Goal: Task Accomplishment & Management: Use online tool/utility

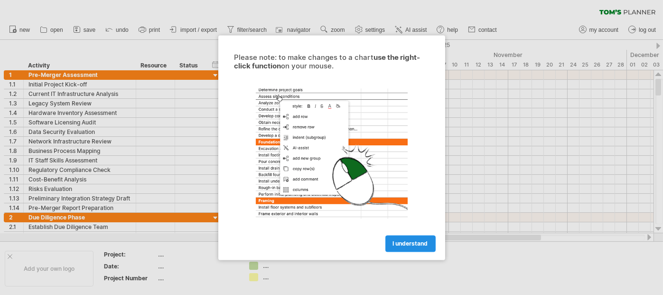
click at [401, 241] on span "I understand" at bounding box center [410, 243] width 35 height 7
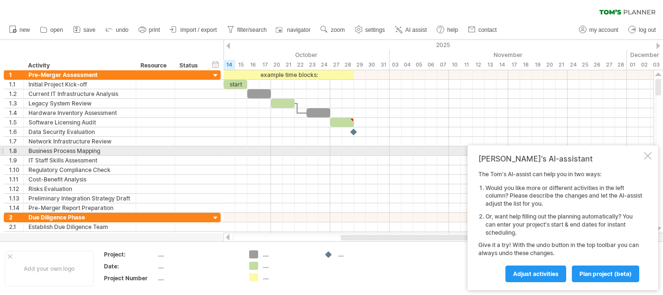
click at [649, 153] on div at bounding box center [648, 156] width 8 height 8
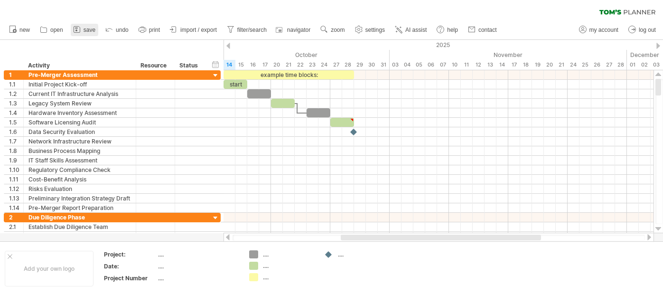
click at [82, 29] on link "save" at bounding box center [85, 30] width 28 height 12
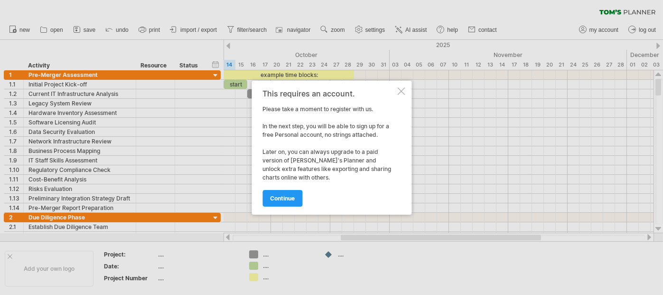
click at [401, 89] on div at bounding box center [401, 91] width 8 height 8
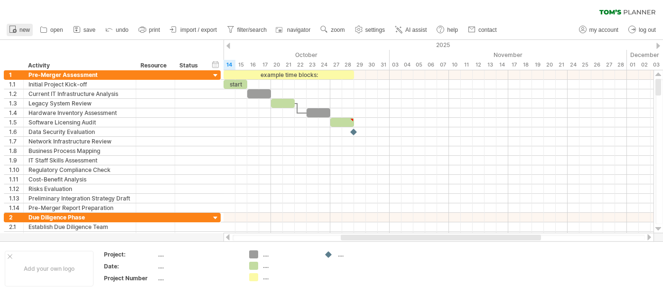
click at [27, 27] on span "new" at bounding box center [24, 30] width 10 height 7
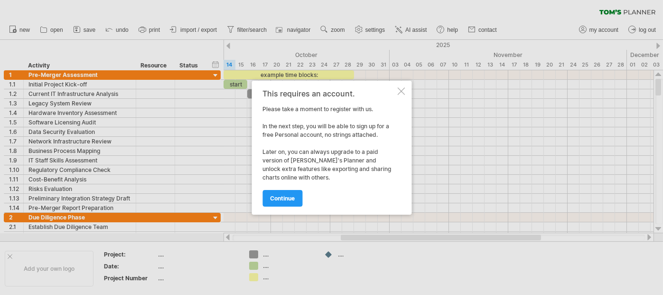
click at [400, 90] on div at bounding box center [401, 91] width 8 height 8
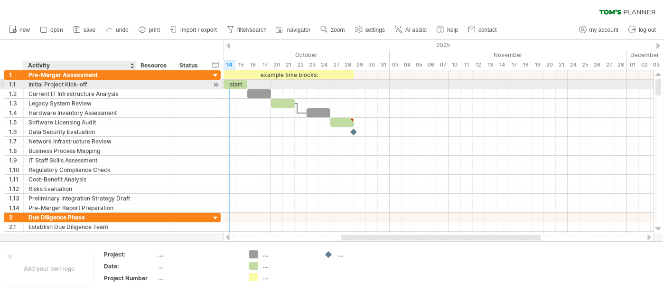
click at [51, 81] on div "Initial Project Kick-off" at bounding box center [79, 84] width 102 height 9
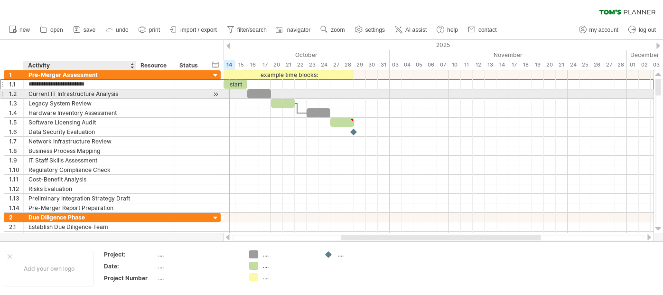
click at [49, 94] on div "Current IT Infrastructure Analysis" at bounding box center [79, 93] width 102 height 9
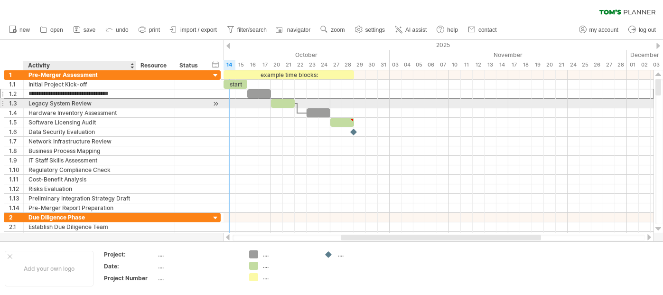
click at [51, 103] on div "Legacy System Review" at bounding box center [79, 103] width 102 height 9
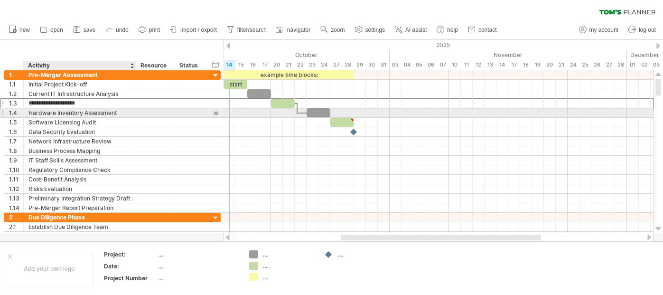
click at [49, 114] on div "Hardware Inventory Assessment" at bounding box center [79, 112] width 102 height 9
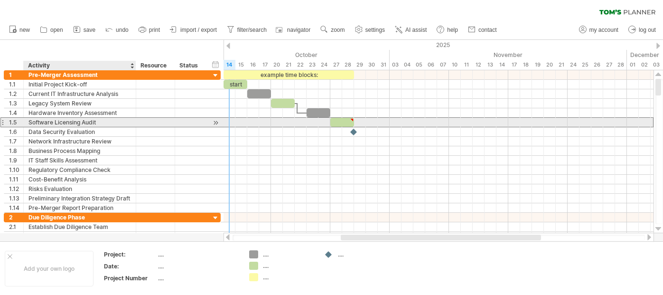
click at [48, 123] on div "Software Licensing Audit" at bounding box center [79, 122] width 102 height 9
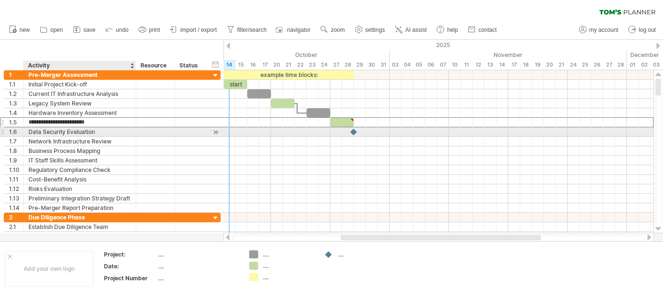
click at [48, 133] on div "Data Security Evaluation" at bounding box center [79, 131] width 102 height 9
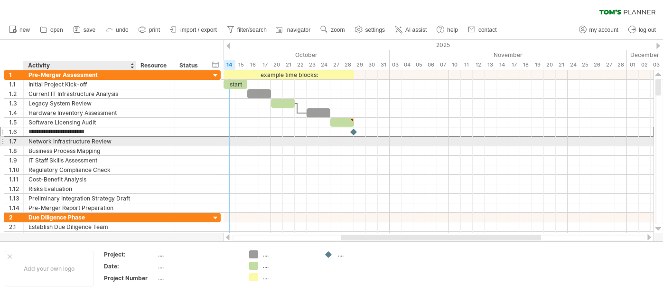
click at [48, 142] on div "Network Infrastructure Review" at bounding box center [79, 141] width 102 height 9
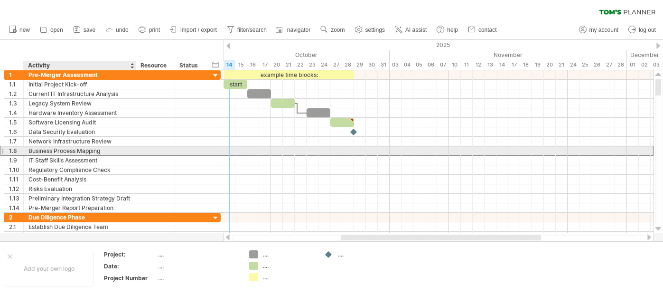
click at [49, 149] on div "Business Process Mapping" at bounding box center [79, 150] width 102 height 9
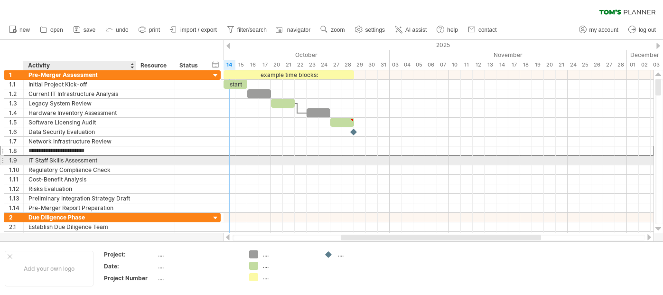
click at [50, 161] on div "IT Staff Skills Assessment" at bounding box center [79, 160] width 102 height 9
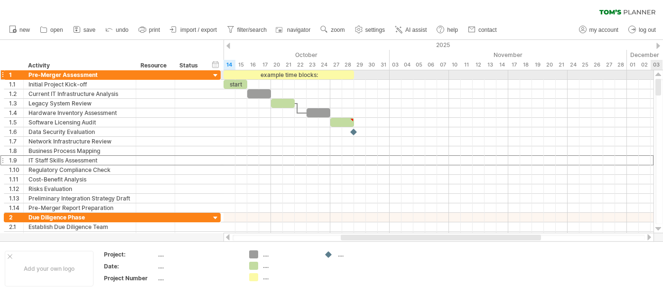
drag, startPoint x: 658, startPoint y: 207, endPoint x: 657, endPoint y: 73, distance: 134.2
click at [657, 73] on div at bounding box center [658, 151] width 10 height 163
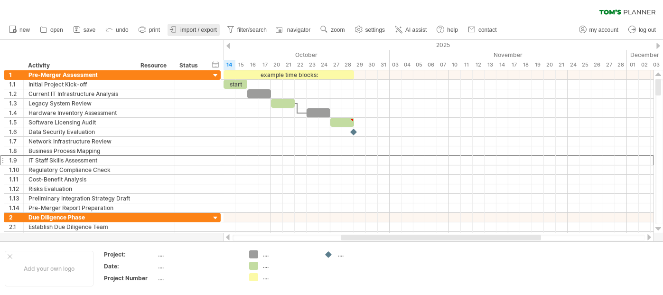
click at [206, 29] on span "import / export" at bounding box center [198, 30] width 37 height 7
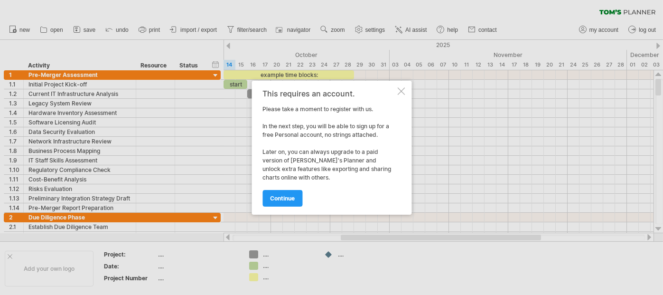
click at [402, 88] on div at bounding box center [401, 91] width 8 height 8
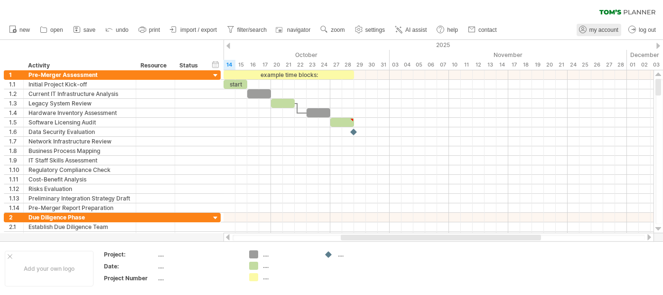
click at [595, 29] on span "my account" at bounding box center [603, 30] width 29 height 7
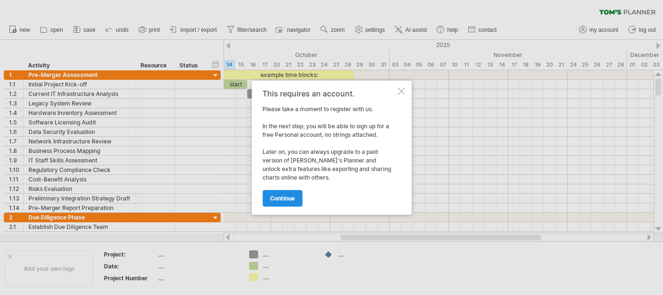
click at [283, 199] on span "continue" at bounding box center [282, 197] width 25 height 7
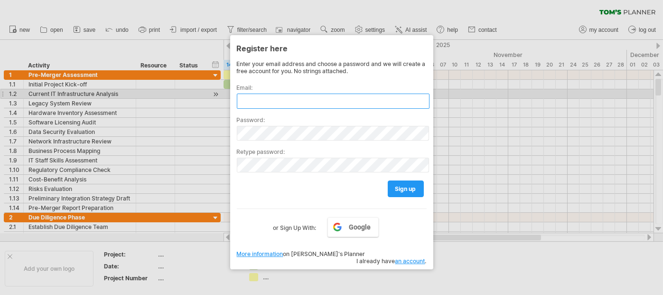
click at [304, 95] on input "text" at bounding box center [333, 100] width 193 height 15
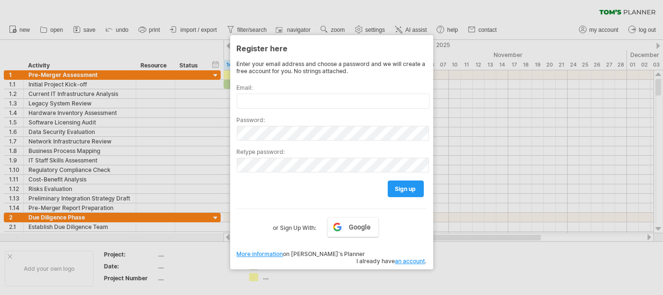
click at [517, 8] on div at bounding box center [331, 147] width 663 height 295
click at [526, 8] on div at bounding box center [331, 147] width 663 height 295
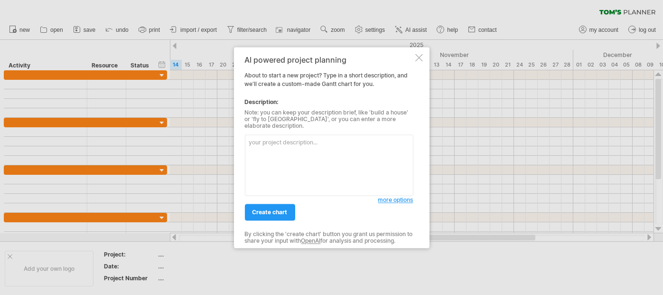
click at [424, 63] on div "AI powered project planning About to start a new project? Type in a short descr…" at bounding box center [331, 147] width 195 height 201
click at [418, 56] on div "AI powered project planning About to start a new project? Type in a short descr…" at bounding box center [331, 147] width 195 height 201
click at [418, 59] on div at bounding box center [419, 58] width 8 height 8
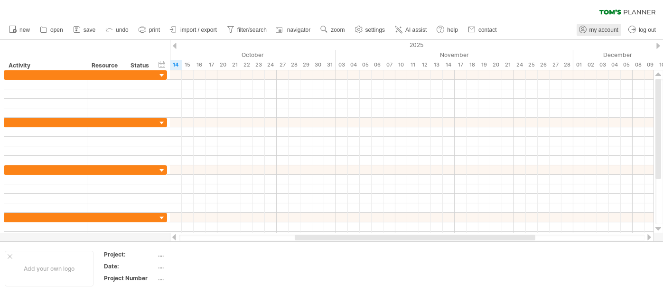
click at [597, 28] on span "my account" at bounding box center [603, 30] width 29 height 7
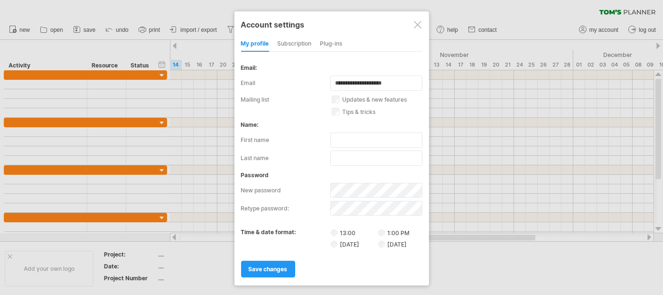
click at [294, 38] on div "subscription" at bounding box center [294, 44] width 34 height 15
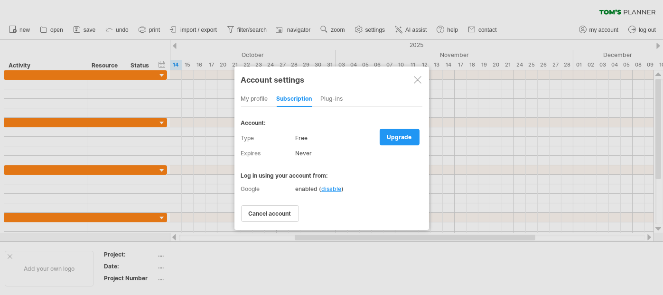
click at [417, 77] on div at bounding box center [418, 80] width 8 height 8
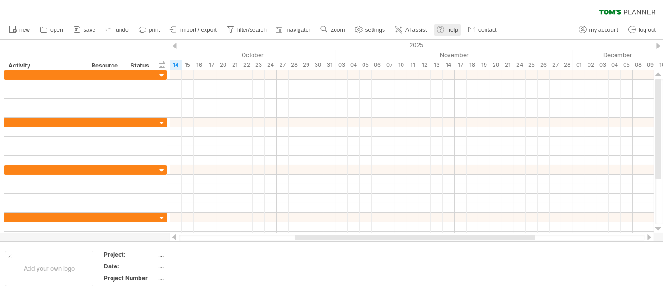
click at [449, 28] on span "help" at bounding box center [452, 30] width 11 height 7
click at [224, 61] on div "timeline settings" at bounding box center [243, 62] width 70 height 15
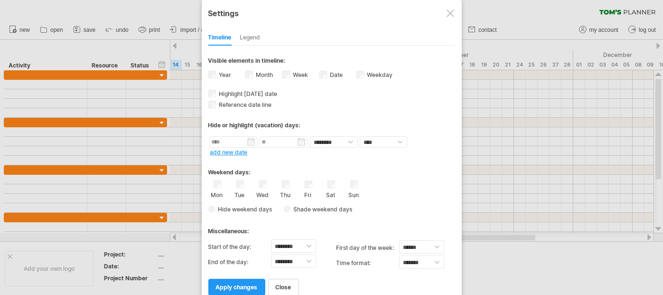
click at [256, 37] on div "Legend" at bounding box center [250, 37] width 20 height 15
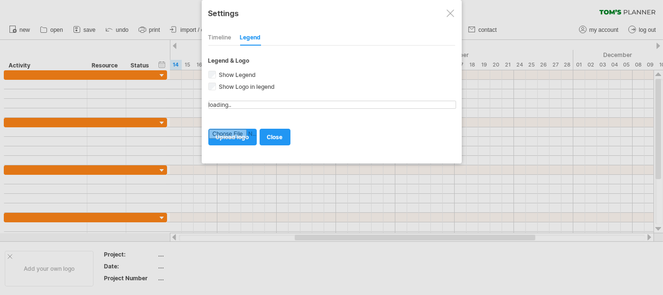
click at [222, 35] on div "Timeline" at bounding box center [219, 37] width 23 height 15
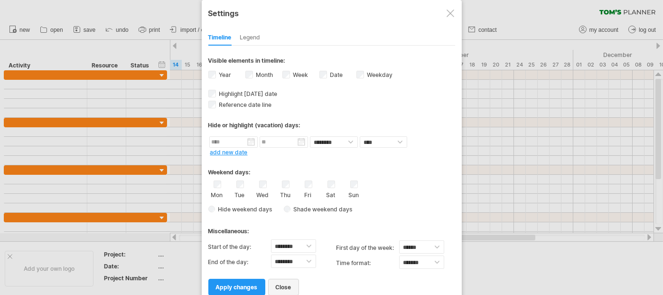
click at [284, 283] on span "close" at bounding box center [284, 286] width 16 height 7
